Goal: Information Seeking & Learning: Learn about a topic

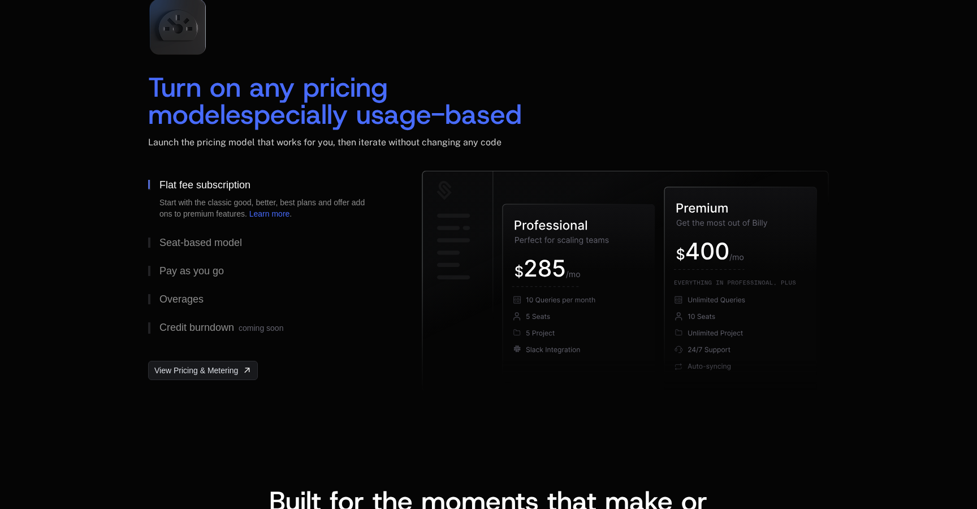
scroll to position [1673, 0]
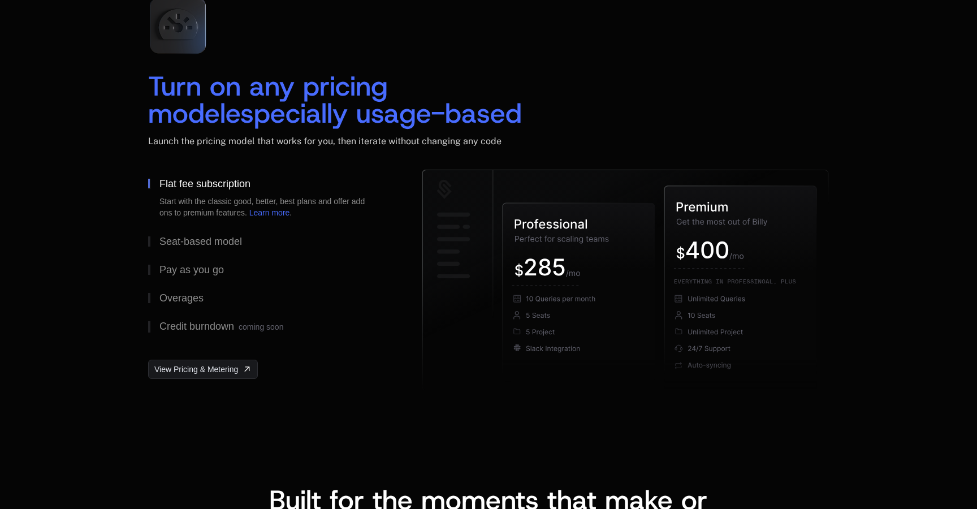
click at [628, 85] on h2 "Turn on any pricing model especially usage-based" at bounding box center [488, 99] width 681 height 54
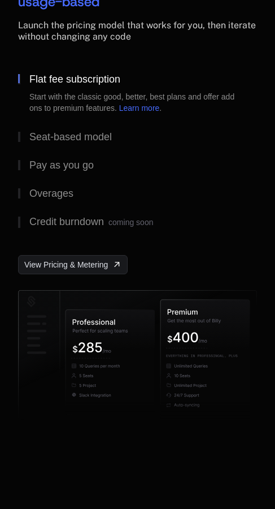
scroll to position [2107, 0]
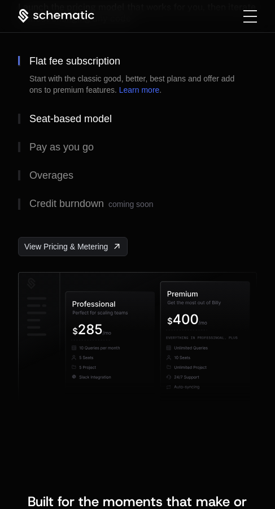
click at [100, 124] on div "Seat-based model" at bounding box center [70, 119] width 83 height 10
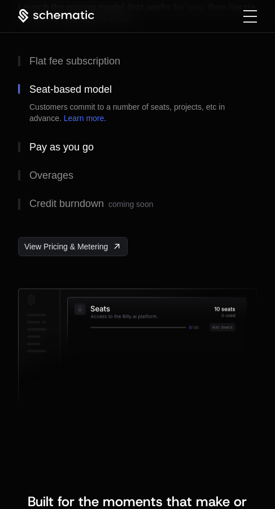
click at [84, 152] on div "Pay as you go" at bounding box center [61, 147] width 64 height 10
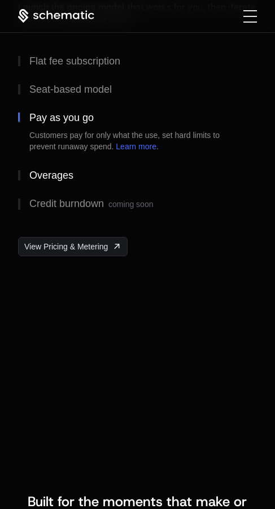
click at [72, 180] on div "Overages" at bounding box center [51, 175] width 44 height 10
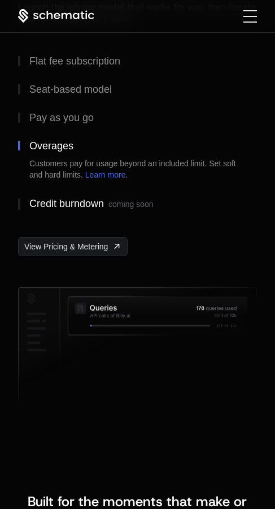
click at [71, 210] on div "Credit burndown coming soon" at bounding box center [91, 203] width 124 height 11
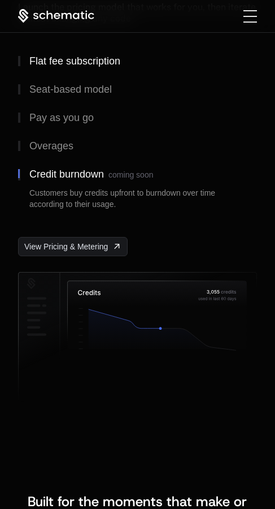
click at [86, 75] on button "Flat fee subscription" at bounding box center [137, 61] width 239 height 28
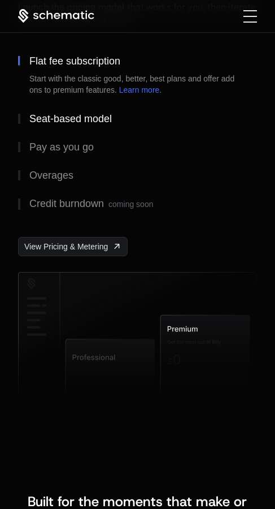
click at [84, 133] on button "Seat-based model" at bounding box center [137, 119] width 239 height 28
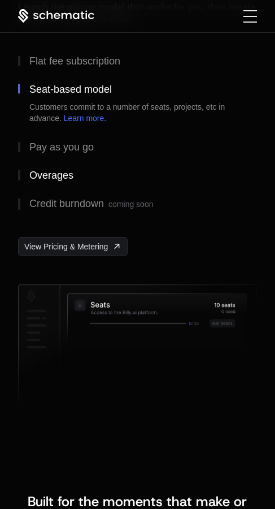
click at [77, 219] on div "Flat fee subscription Seat-based model Customers commit to a number of seats, p…" at bounding box center [137, 133] width 239 height 172
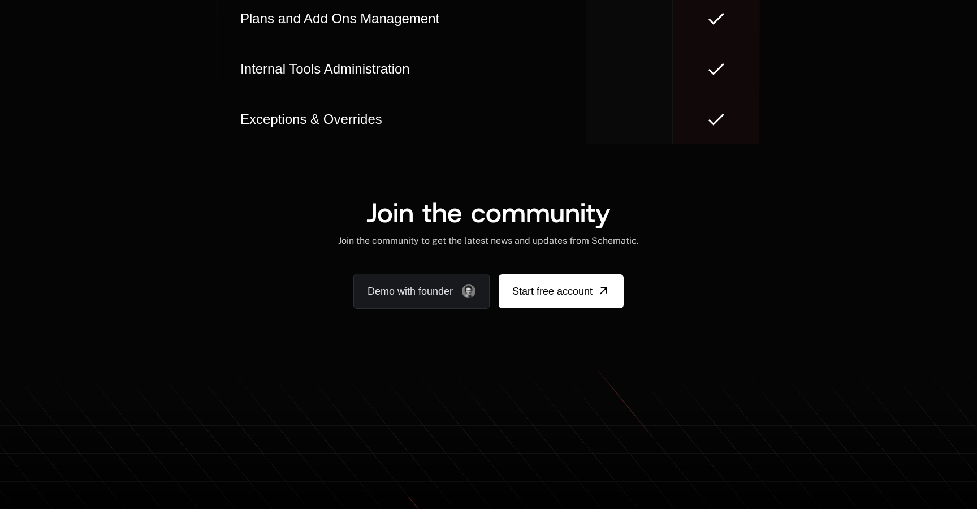
scroll to position [7038, 0]
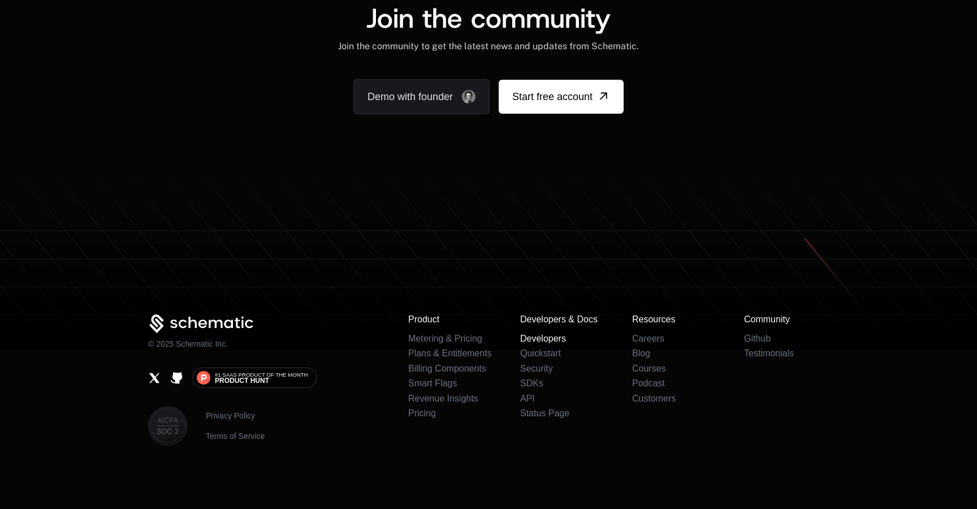
click at [549, 339] on link "Developers" at bounding box center [543, 339] width 46 height 10
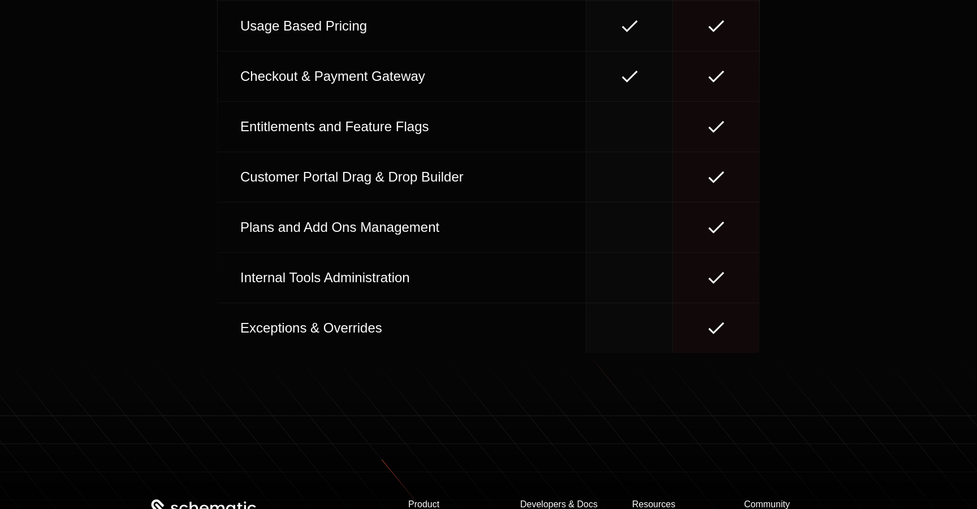
scroll to position [5245, 0]
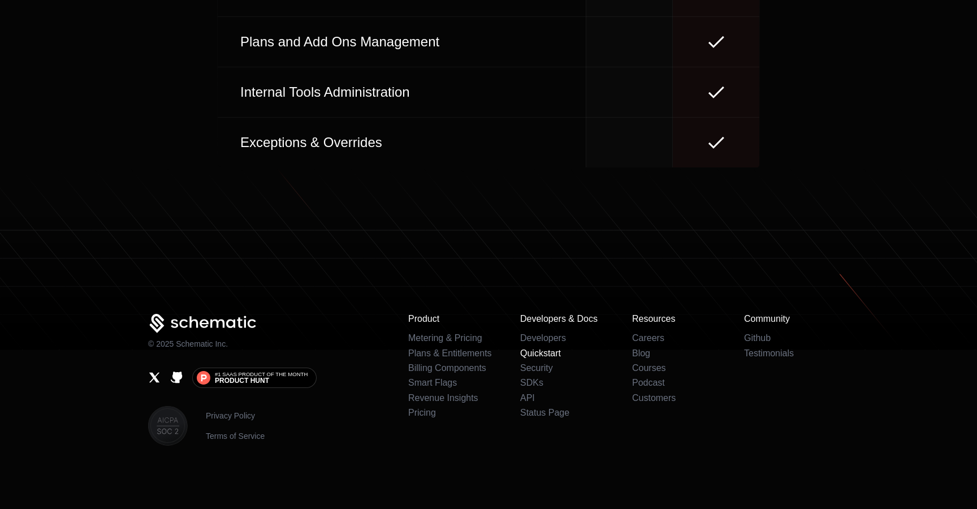
click at [550, 353] on link "Quickstart" at bounding box center [540, 353] width 41 height 10
click at [546, 365] on link "Security" at bounding box center [536, 368] width 33 height 10
click at [537, 383] on link "SDKs" at bounding box center [531, 383] width 23 height 10
click at [429, 414] on link "Pricing" at bounding box center [422, 413] width 28 height 10
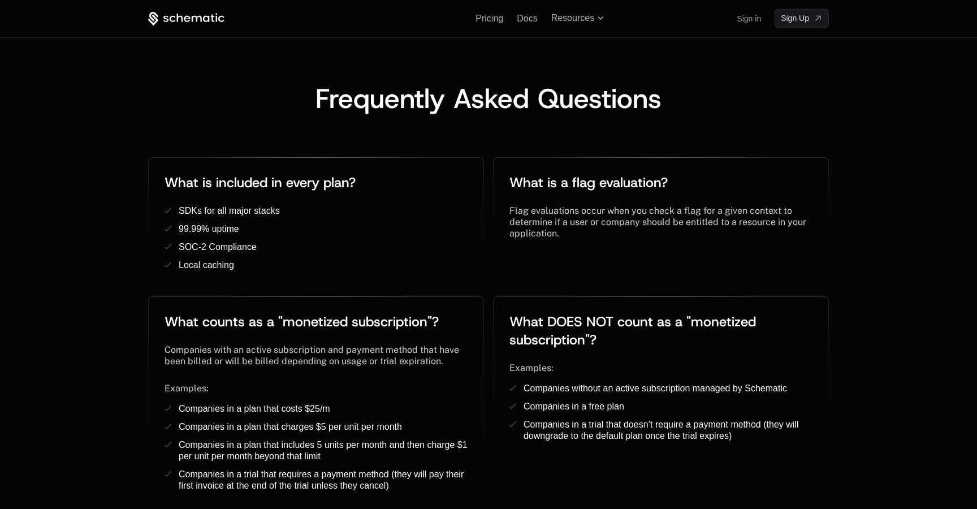
scroll to position [1911, 0]
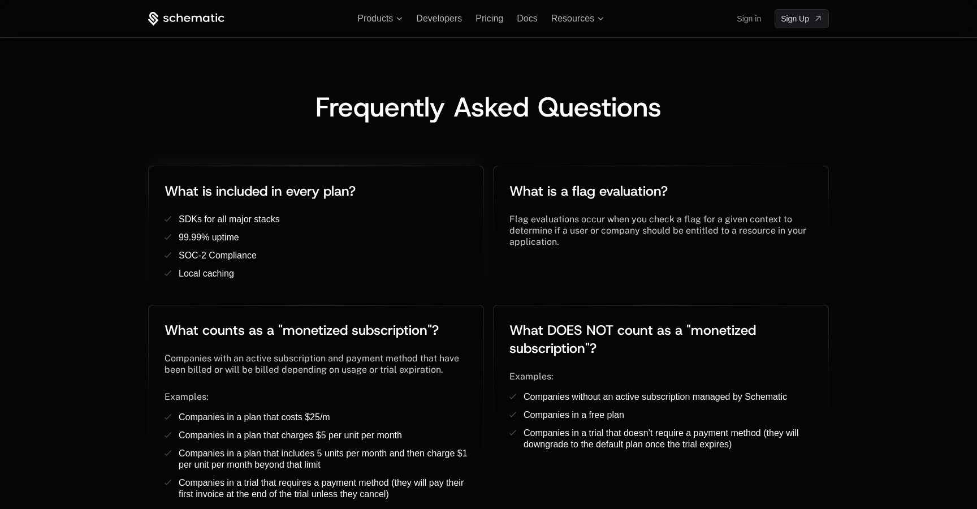
click at [371, 218] on ul "SDKs for all major stacks ﻿ 99.99% uptime ﻿ SOC-2 Compliance ﻿ Local caching ﻿" at bounding box center [316, 247] width 303 height 66
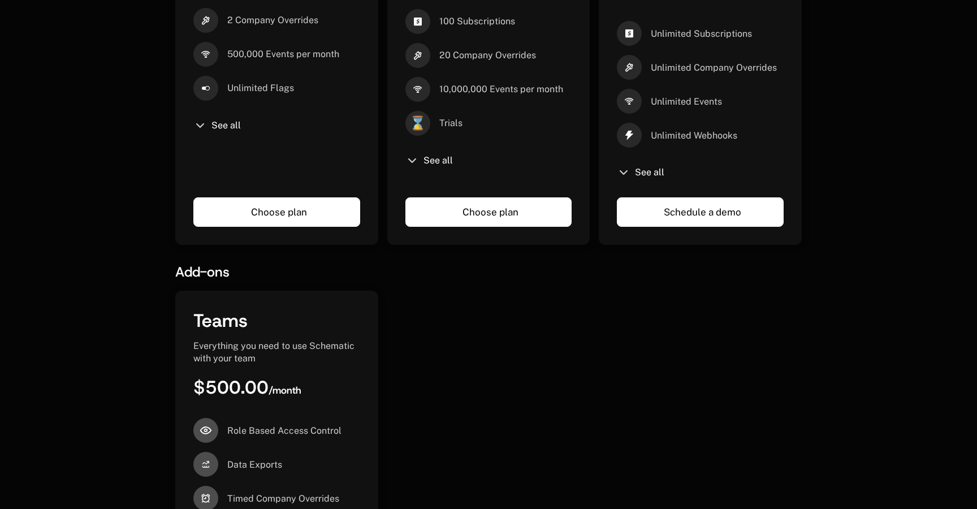
scroll to position [0, 0]
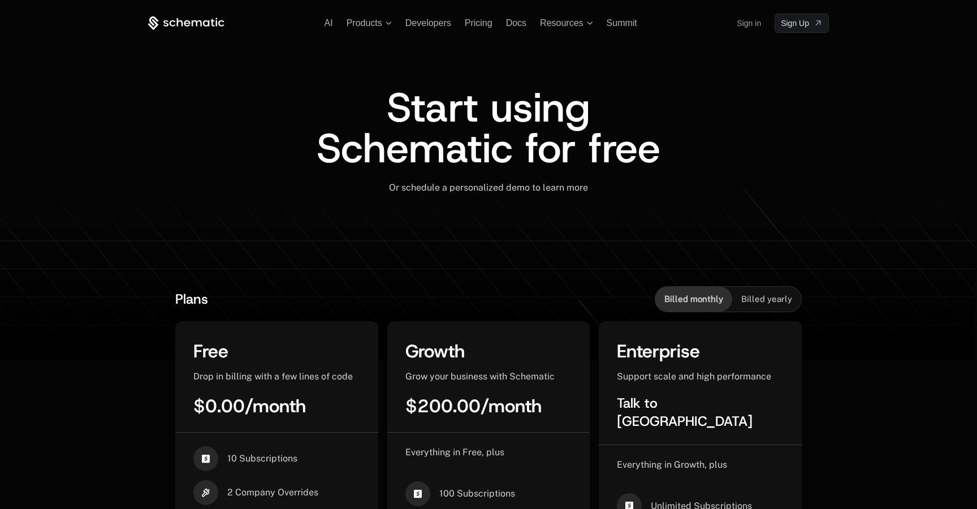
click at [200, 21] on icon at bounding box center [197, 23] width 10 height 6
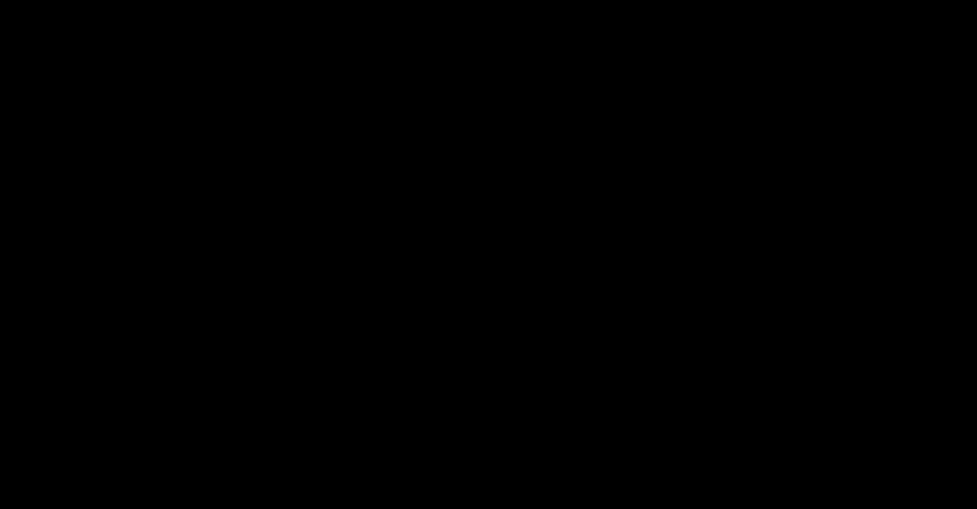
click at [200, 21] on icon at bounding box center [186, 23] width 76 height 14
